Goal: Check status: Check status

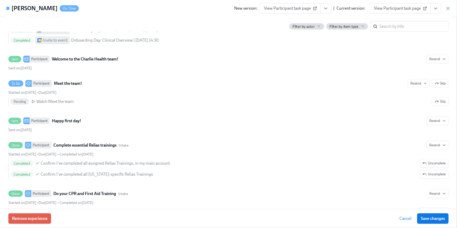
scroll to position [438, 0]
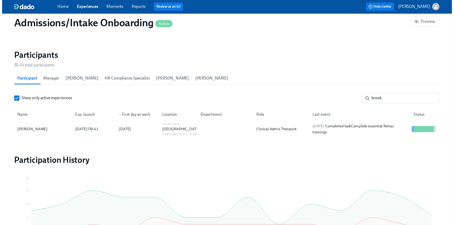
scroll to position [485, 0]
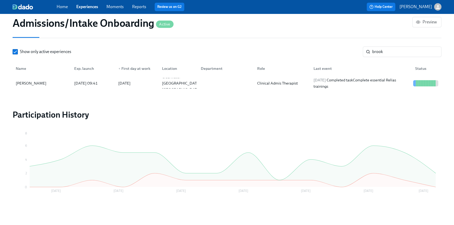
click at [63, 5] on link "Home" at bounding box center [62, 6] width 11 height 5
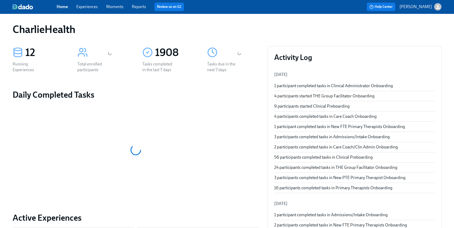
scroll to position [137, 0]
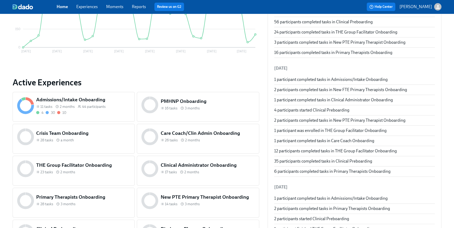
click at [103, 169] on h5 "THE Group Facilitator Onboarding" at bounding box center [83, 165] width 94 height 7
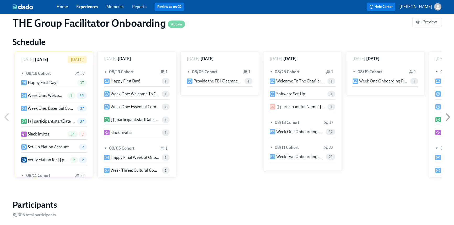
scroll to position [446, 0]
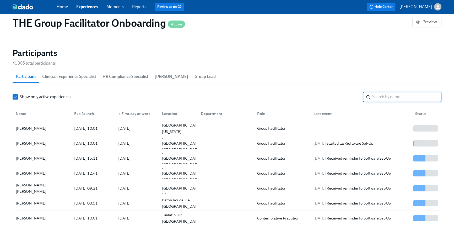
click at [381, 99] on input "search" at bounding box center [406, 96] width 69 height 10
type input "lad"
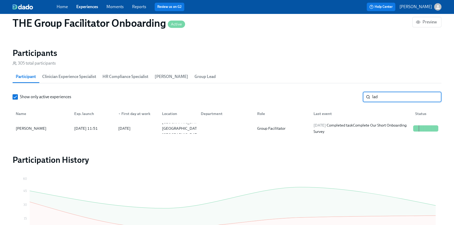
click at [365, 96] on div "lad ​" at bounding box center [402, 96] width 79 height 10
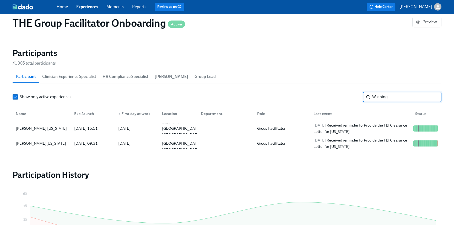
type input "Washing"
click at [62, 3] on div "Home Experiences Moments Reports Review us on G2" at bounding box center [153, 7] width 192 height 8
click at [61, 9] on link "Home" at bounding box center [62, 6] width 11 height 5
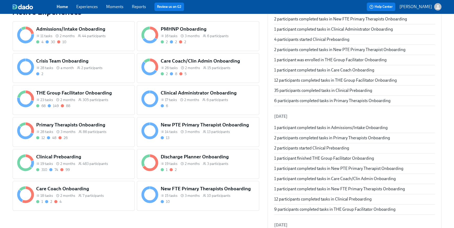
scroll to position [208, 0]
click at [78, 163] on icon at bounding box center [79, 163] width 3 height 3
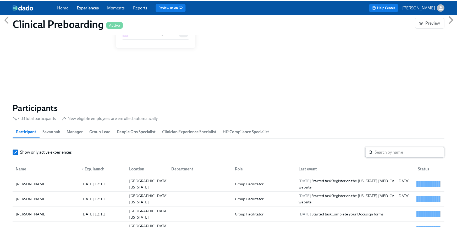
scroll to position [0, 7188]
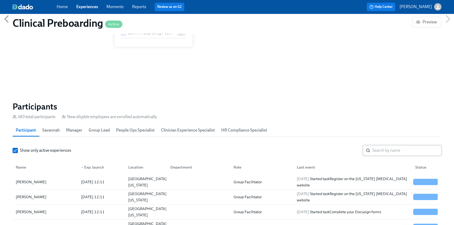
click at [384, 152] on input "search" at bounding box center [406, 150] width 69 height 10
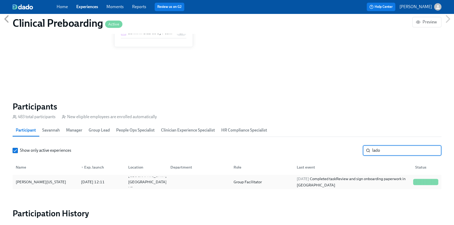
type input "lado"
click at [104, 179] on div "2025/07/31 12:11" at bounding box center [93, 182] width 28 height 6
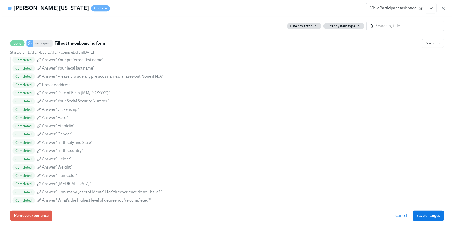
scroll to position [305, 0]
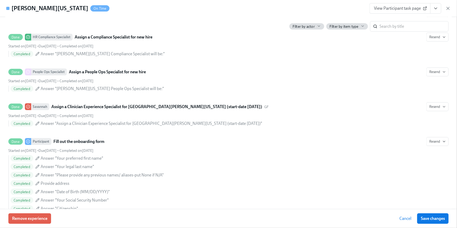
click at [438, 9] on icon "View task page" at bounding box center [436, 8] width 5 height 5
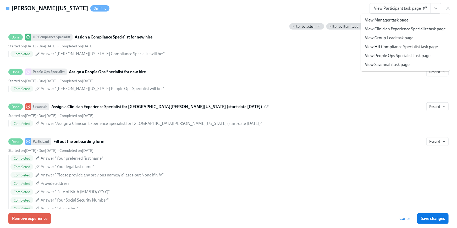
click at [389, 45] on link "View HR Compliance Specialist task page" at bounding box center [401, 47] width 73 height 6
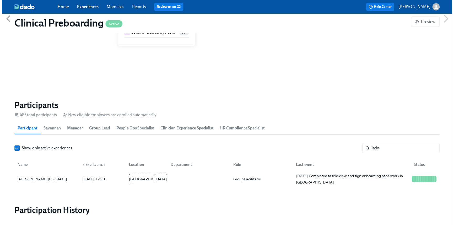
scroll to position [0, 7184]
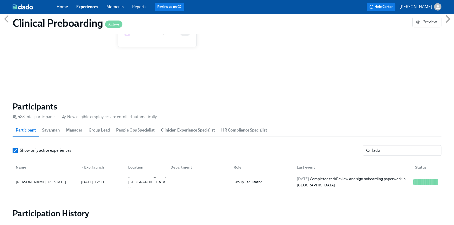
click at [60, 7] on link "Home" at bounding box center [62, 6] width 11 height 5
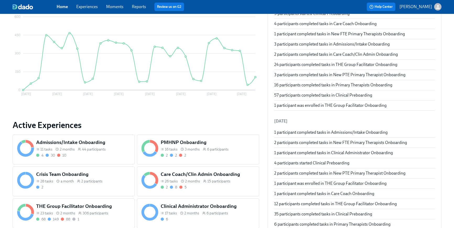
scroll to position [94, 0]
click at [94, 207] on h5 "THE Group Facilitator Onboarding" at bounding box center [83, 206] width 94 height 7
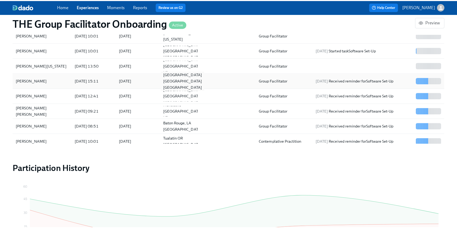
scroll to position [539, 0]
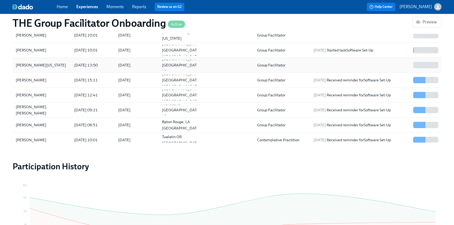
click at [44, 68] on div "[PERSON_NAME][US_STATE]" at bounding box center [42, 65] width 56 height 10
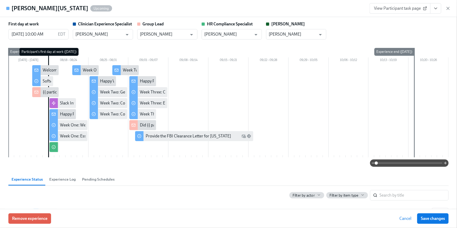
click at [410, 6] on span "View Participant task page" at bounding box center [400, 8] width 52 height 5
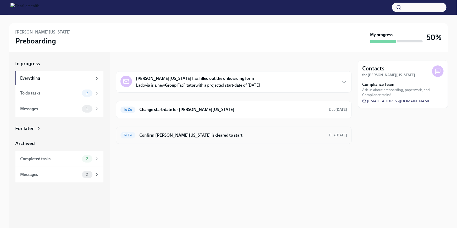
click at [213, 140] on div "To Do Confirm [PERSON_NAME][US_STATE] is cleared to start Due [DATE]" at bounding box center [234, 135] width 236 height 17
click at [238, 141] on div "To Do Confirm [PERSON_NAME][US_STATE] is cleared to start Due [DATE]" at bounding box center [234, 135] width 236 height 17
click at [188, 134] on h6 "Confirm [PERSON_NAME][US_STATE] is cleared to start" at bounding box center [233, 136] width 186 height 6
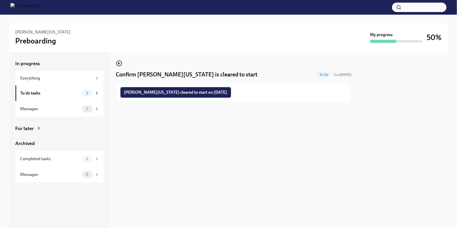
click at [188, 93] on span "[PERSON_NAME][US_STATE] cleared to start on [DATE]" at bounding box center [175, 92] width 103 height 5
